Goal: Task Accomplishment & Management: Complete application form

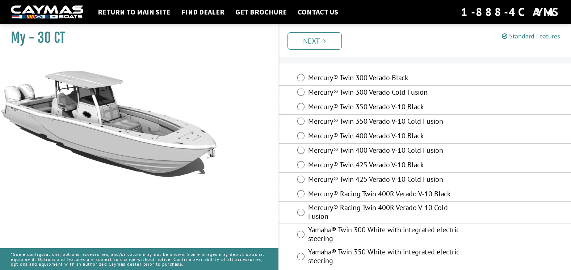
scroll to position [20, 0]
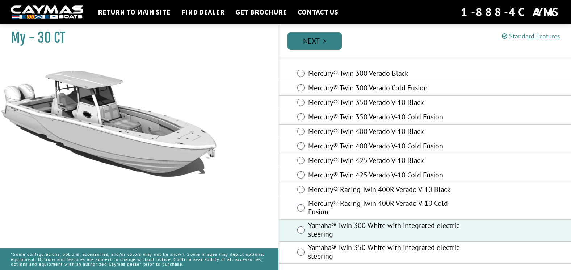
click at [329, 41] on link "Next" at bounding box center [315, 40] width 54 height 17
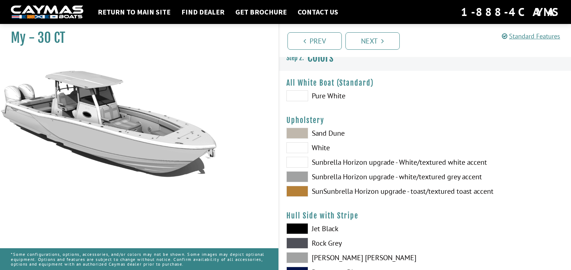
scroll to position [0, 0]
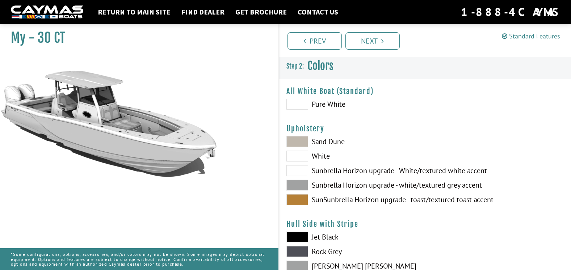
click at [300, 106] on span at bounding box center [298, 104] width 22 height 11
click at [302, 143] on span at bounding box center [298, 141] width 22 height 11
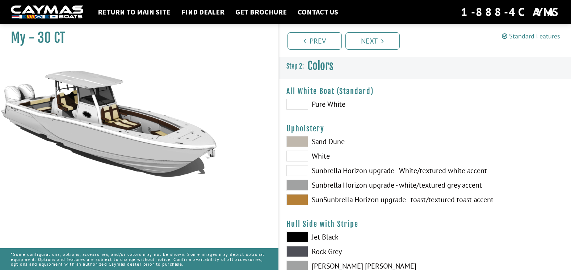
click at [303, 157] on span at bounding box center [298, 155] width 22 height 11
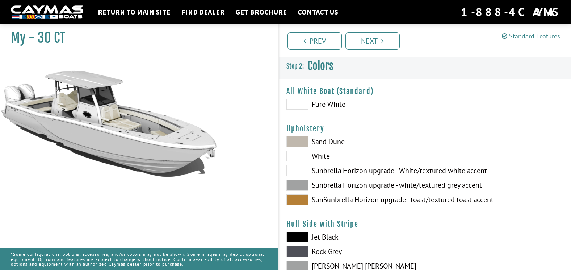
click at [300, 171] on span at bounding box center [298, 170] width 22 height 11
click at [302, 184] on span at bounding box center [298, 184] width 22 height 11
click at [302, 204] on span at bounding box center [298, 199] width 22 height 11
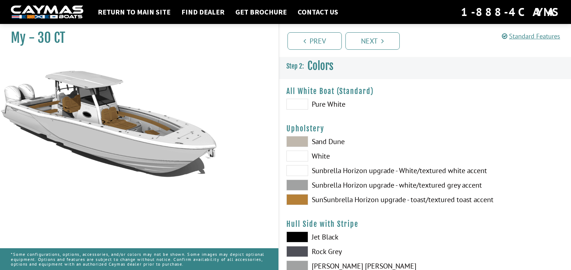
click at [301, 182] on span at bounding box center [298, 184] width 22 height 11
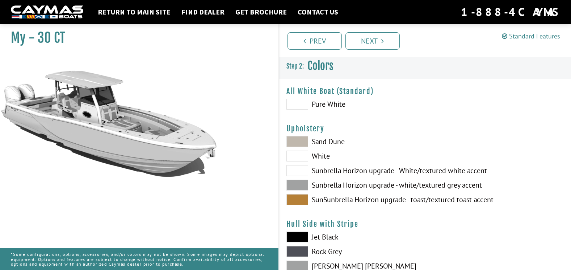
click at [301, 142] on span at bounding box center [298, 141] width 22 height 11
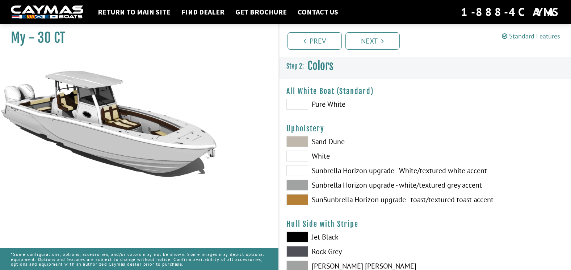
click at [298, 156] on span at bounding box center [298, 155] width 22 height 11
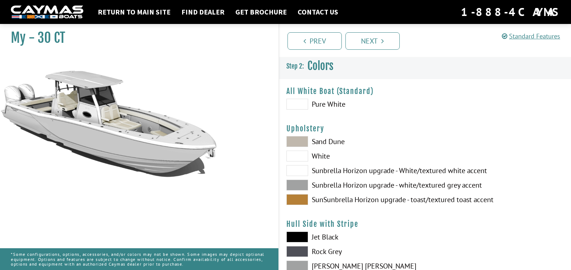
click at [295, 183] on span at bounding box center [298, 184] width 22 height 11
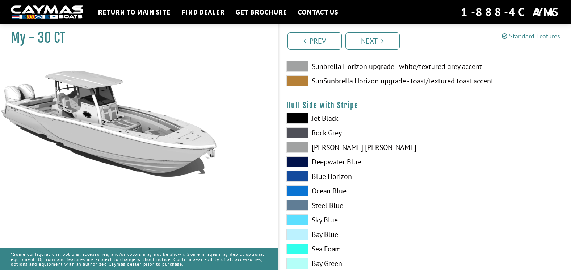
scroll to position [145, 0]
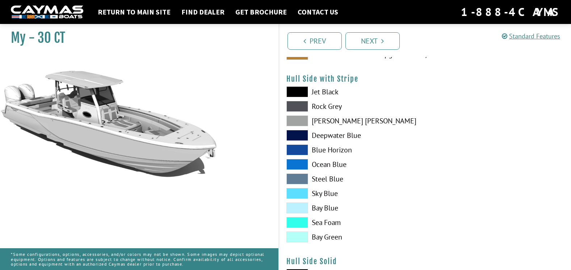
click at [301, 224] on span at bounding box center [298, 222] width 22 height 11
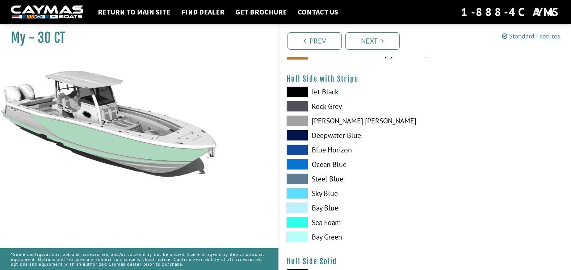
click at [300, 120] on span at bounding box center [298, 120] width 22 height 11
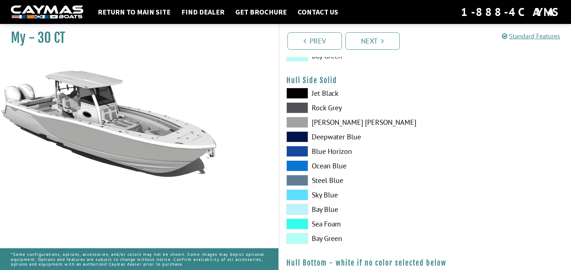
scroll to position [326, 0]
click at [297, 220] on span at bounding box center [298, 223] width 22 height 11
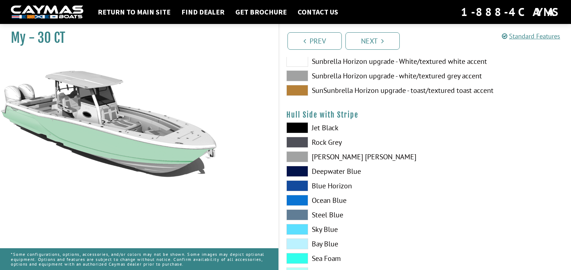
scroll to position [109, 0]
click at [303, 157] on span at bounding box center [298, 156] width 22 height 11
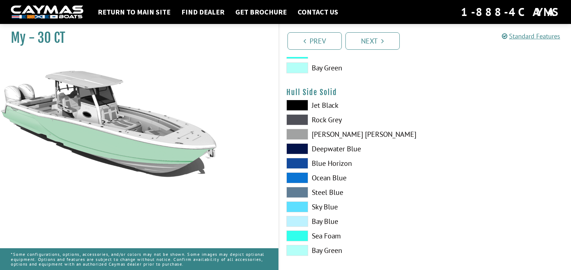
scroll to position [326, 0]
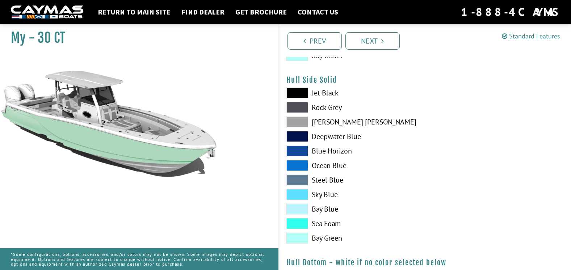
click at [304, 121] on span at bounding box center [298, 121] width 22 height 11
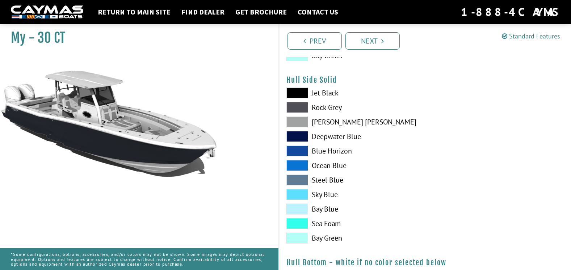
click at [299, 120] on span at bounding box center [298, 121] width 22 height 11
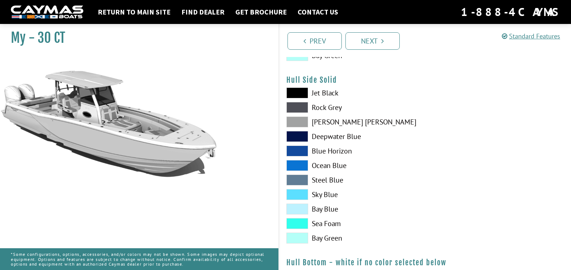
click at [293, 121] on span at bounding box center [298, 121] width 22 height 11
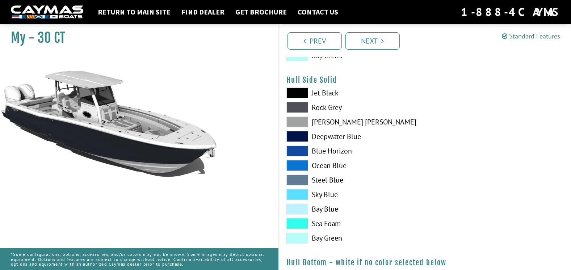
click at [298, 105] on span at bounding box center [298, 107] width 22 height 11
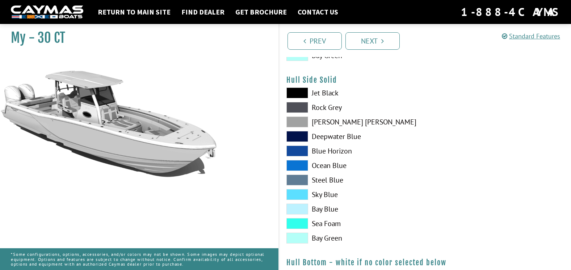
click at [302, 135] on span at bounding box center [298, 136] width 22 height 11
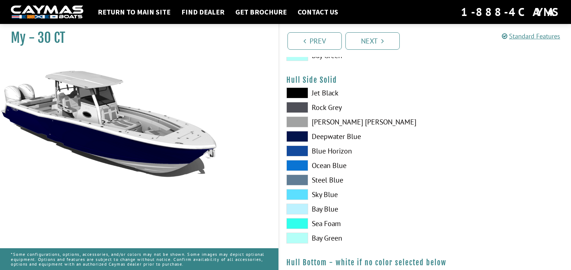
click at [296, 153] on span at bounding box center [298, 150] width 22 height 11
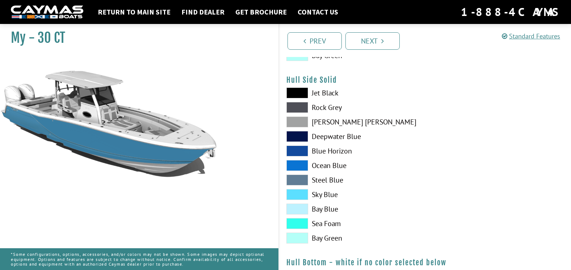
click at [297, 178] on span at bounding box center [298, 179] width 22 height 11
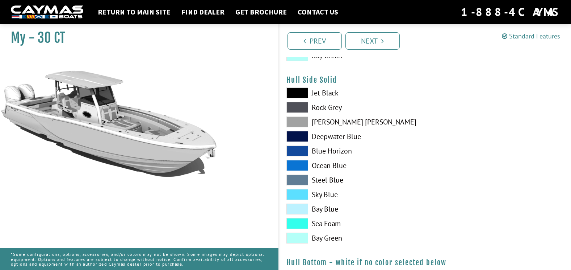
click at [303, 180] on span at bounding box center [298, 179] width 22 height 11
click at [286, 177] on div "Jet Black Rock Grey Dove Gray Deepwater Blue Blue Horizon Ocean Blue" at bounding box center [352, 166] width 146 height 159
click at [308, 178] on span at bounding box center [298, 179] width 22 height 11
click at [300, 121] on span at bounding box center [298, 121] width 22 height 11
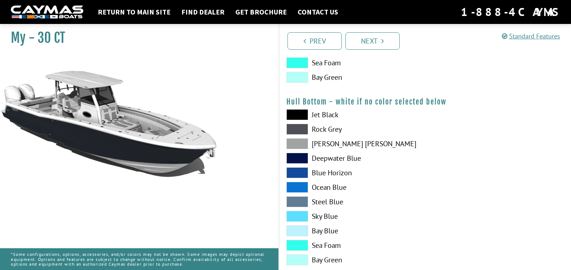
scroll to position [507, 0]
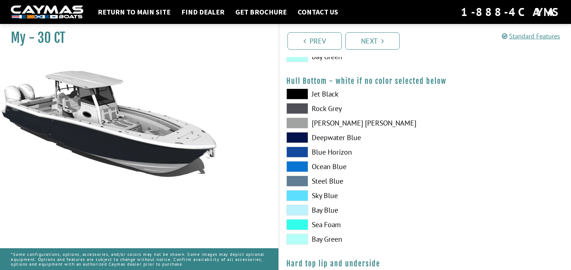
click at [297, 121] on span at bounding box center [298, 122] width 22 height 11
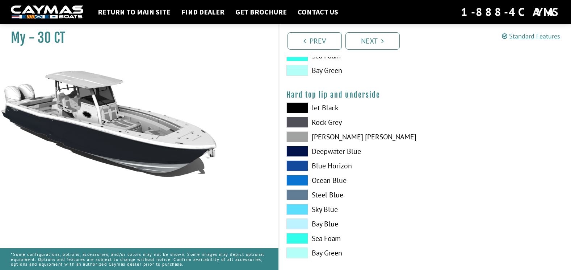
scroll to position [688, 0]
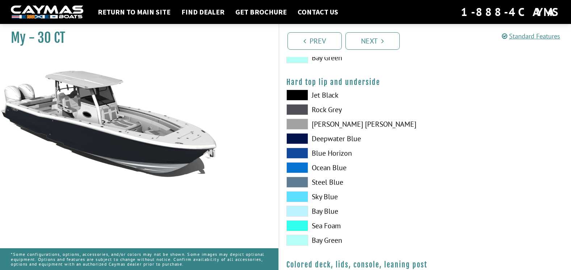
click at [291, 124] on span at bounding box center [298, 123] width 22 height 11
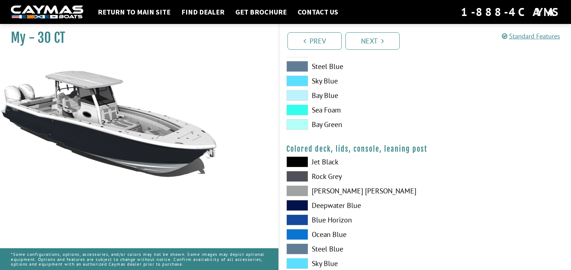
scroll to position [833, 0]
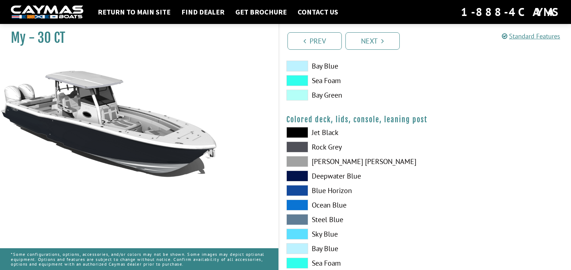
click at [303, 158] on span at bounding box center [298, 161] width 22 height 11
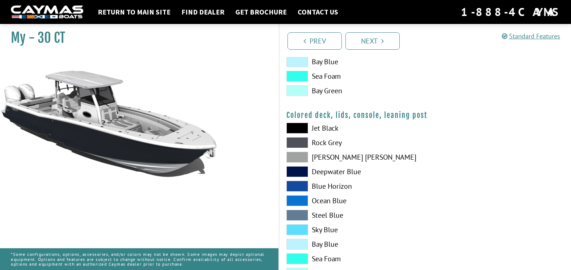
scroll to position [867, 0]
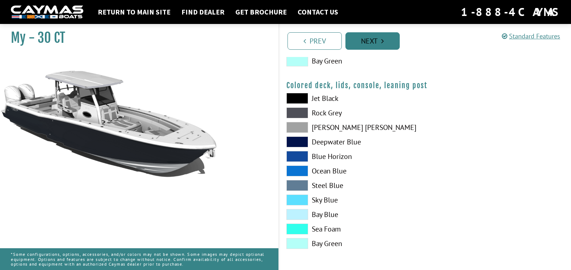
click at [378, 43] on link "Next" at bounding box center [373, 40] width 54 height 17
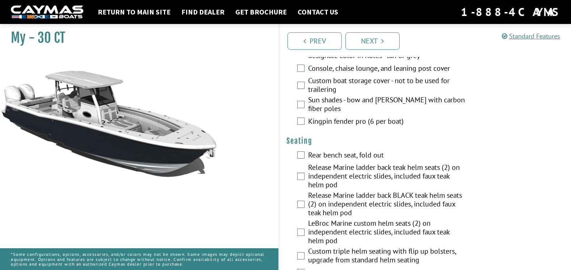
scroll to position [725, 0]
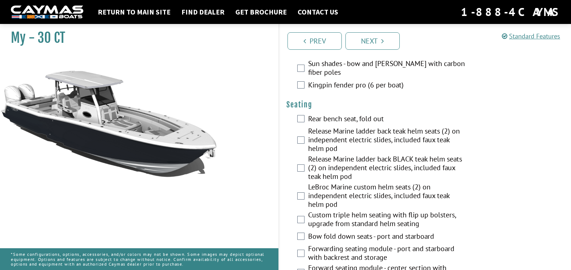
click at [304, 112] on div "Rear bench seat, fold out" at bounding box center [425, 119] width 292 height 14
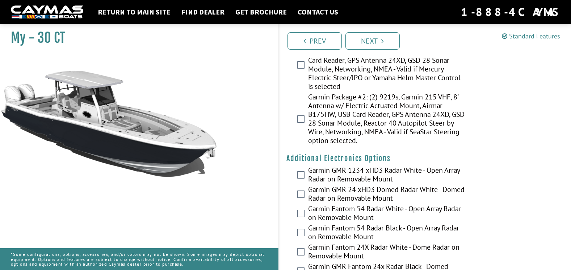
scroll to position [1377, 0]
